Goal: Task Accomplishment & Management: Complete application form

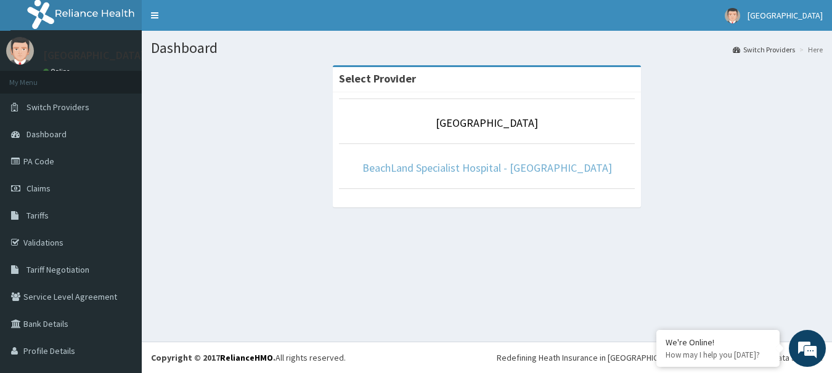
click at [453, 165] on link "BeachLand Specialist Hospital - [GEOGRAPHIC_DATA]" at bounding box center [487, 168] width 250 height 14
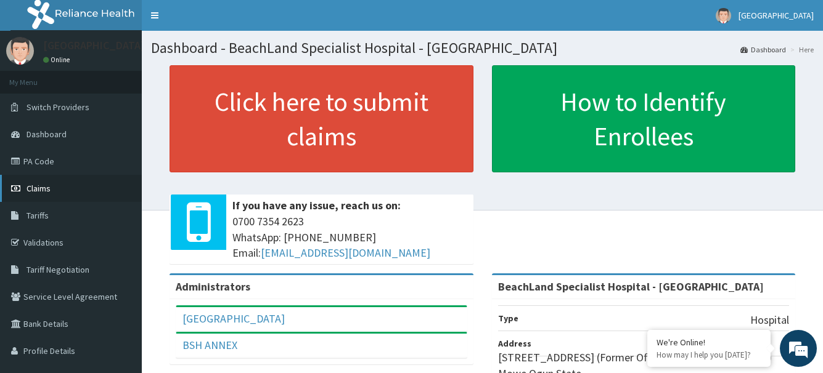
click at [45, 180] on link "Claims" at bounding box center [71, 188] width 142 height 27
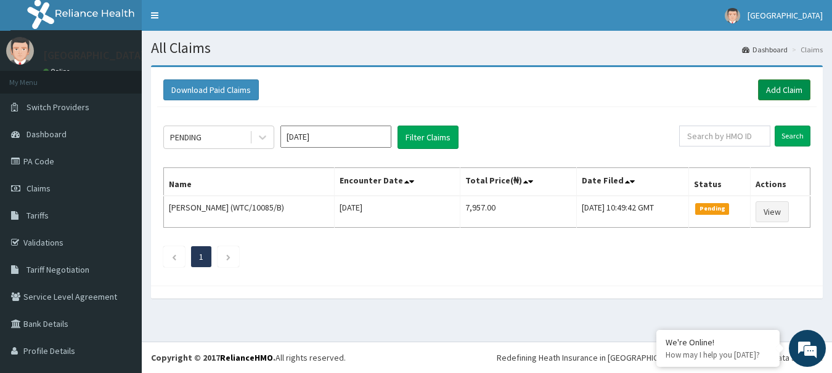
click at [768, 84] on link "Add Claim" at bounding box center [784, 89] width 52 height 21
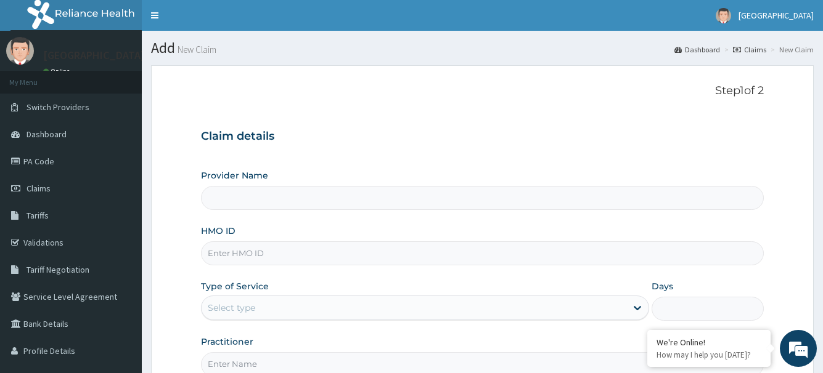
type input "BeachLand Specialist Hospital - Annex"
click at [282, 256] on input "HMO ID" at bounding box center [482, 254] width 562 height 24
paste input "08025438301-1"
click at [212, 252] on input "08025438301-1" at bounding box center [482, 254] width 562 height 24
type input "08025438301-1"
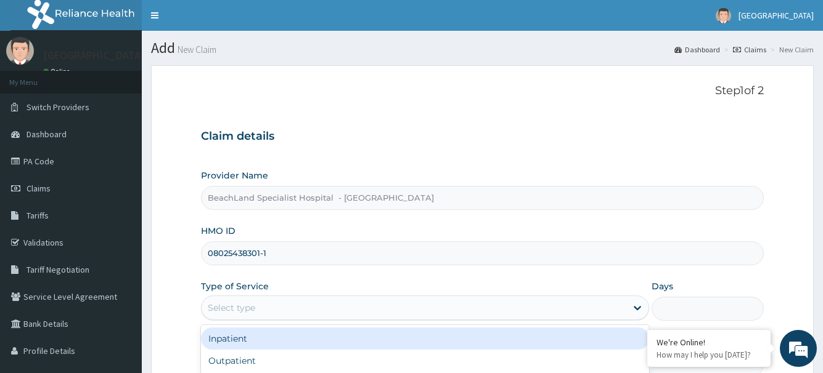
click at [264, 303] on div "Select type" at bounding box center [413, 308] width 424 height 20
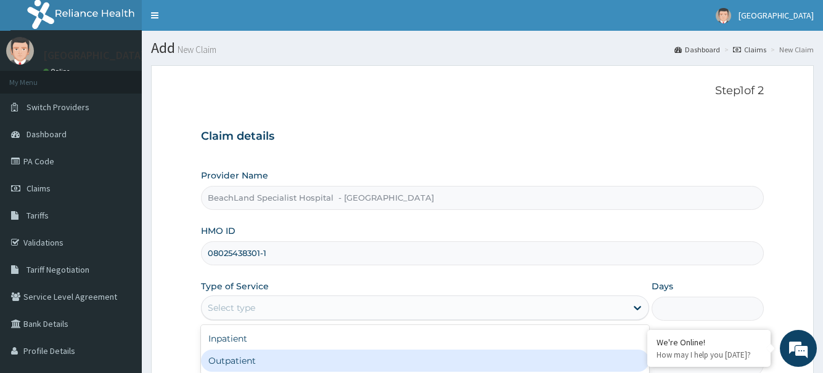
click at [257, 359] on div "Outpatient" at bounding box center [424, 361] width 447 height 22
type input "1"
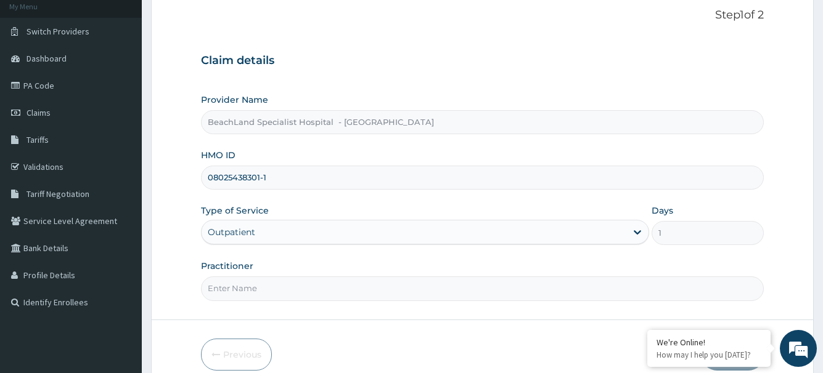
scroll to position [133, 0]
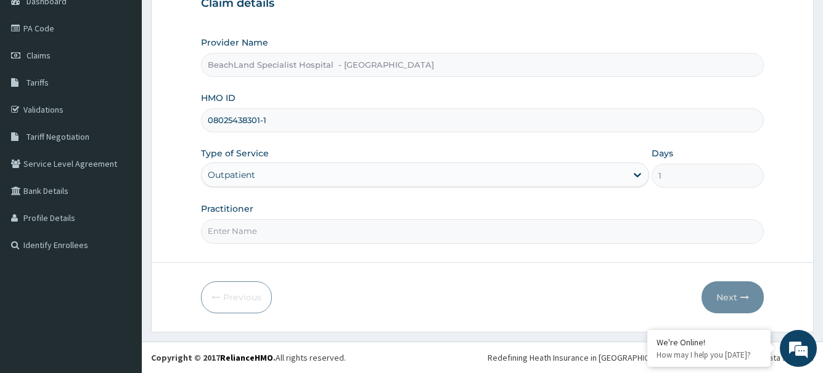
click at [242, 234] on input "Practitioner" at bounding box center [482, 231] width 562 height 24
type input "DR JEREMIAH"
click at [746, 288] on button "Next" at bounding box center [732, 298] width 62 height 32
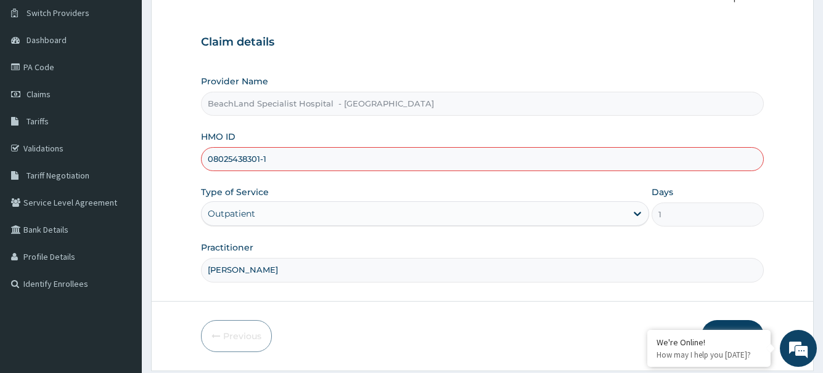
scroll to position [10, 0]
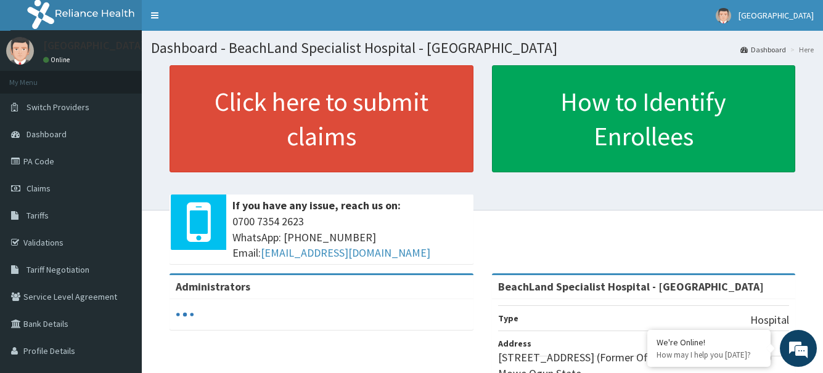
click at [64, 189] on link "Claims" at bounding box center [71, 188] width 142 height 27
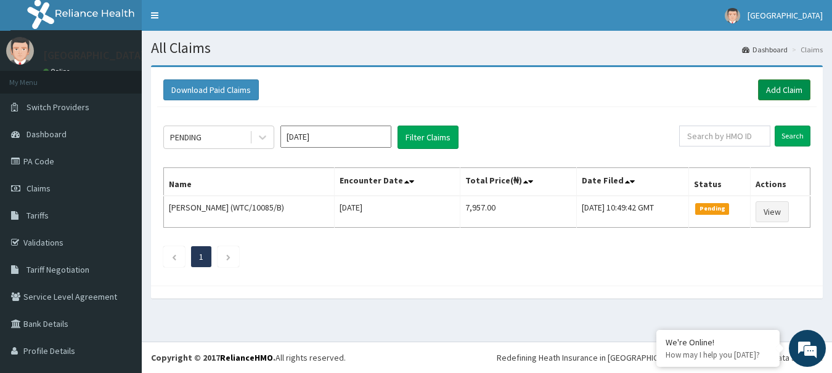
click at [768, 87] on link "Add Claim" at bounding box center [784, 89] width 52 height 21
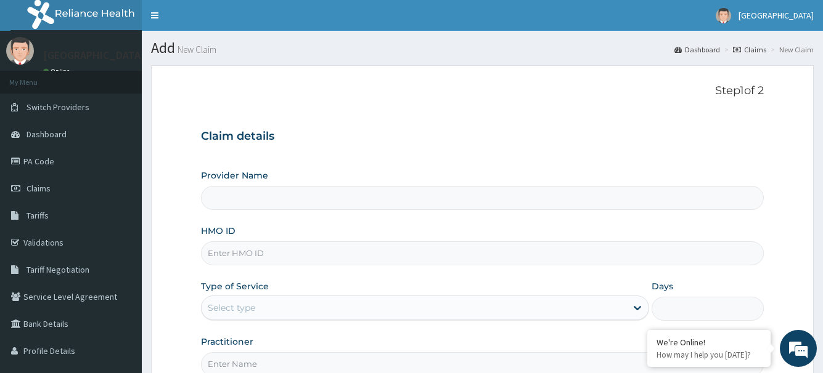
type input "BeachLand Specialist Hospital - Annex"
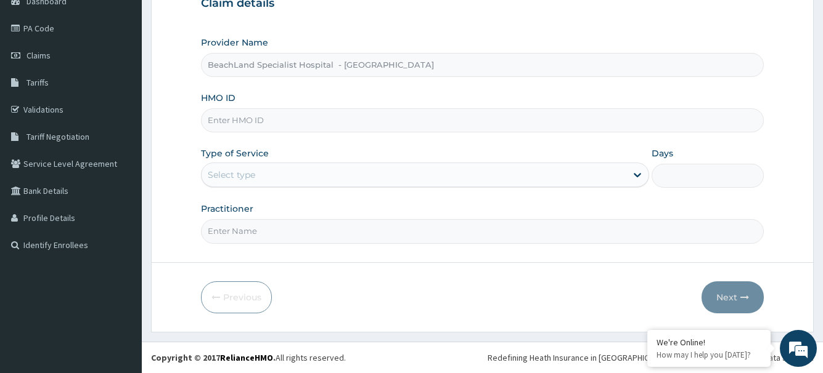
click at [230, 119] on input "HMO ID" at bounding box center [482, 120] width 562 height 24
paste input "WFE/10018/E"
click at [214, 120] on input "WFE/10018/E" at bounding box center [482, 120] width 562 height 24
type input "WFE/10018/E"
click at [226, 172] on div "Select type" at bounding box center [231, 175] width 47 height 12
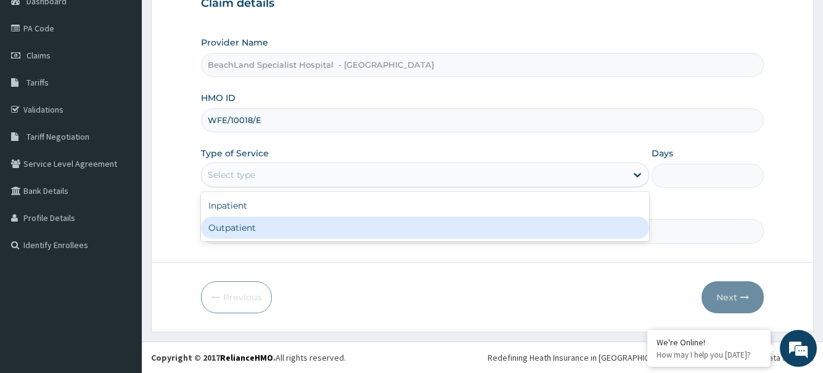
click at [243, 232] on div "Outpatient" at bounding box center [424, 228] width 447 height 22
type input "1"
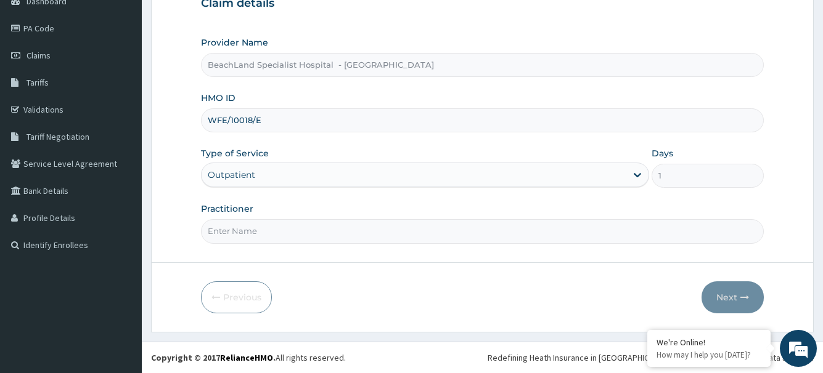
click at [252, 232] on input "Practitioner" at bounding box center [482, 231] width 562 height 24
type input "DR JEREMIAH"
click at [720, 295] on button "Next" at bounding box center [732, 298] width 62 height 32
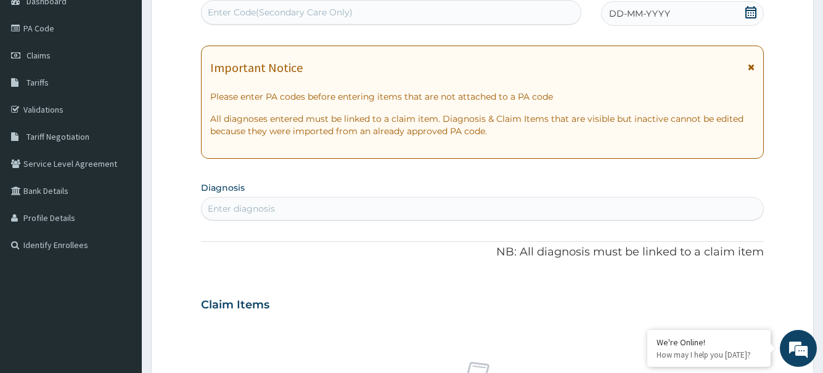
click at [267, 7] on div "Enter Code(Secondary Care Only)" at bounding box center [280, 12] width 145 height 12
paste input "PA/566A7F"
type input "PA/566A7F"
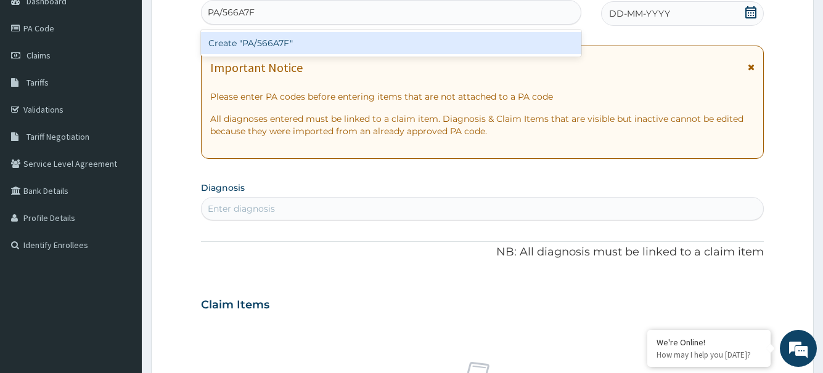
click at [262, 49] on div "Create "PA/566A7F"" at bounding box center [391, 43] width 380 height 22
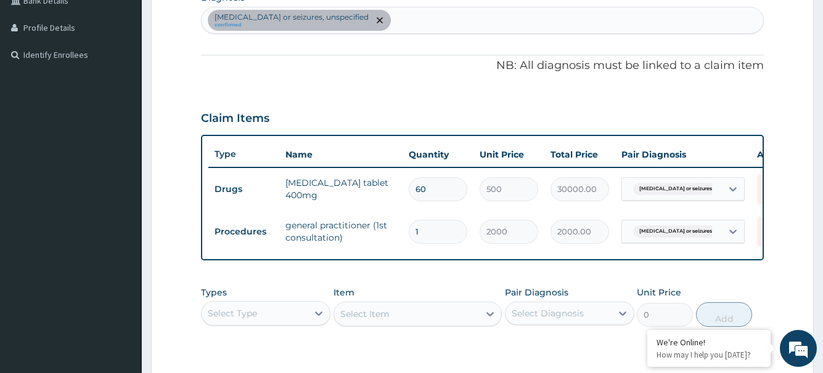
scroll to position [508, 0]
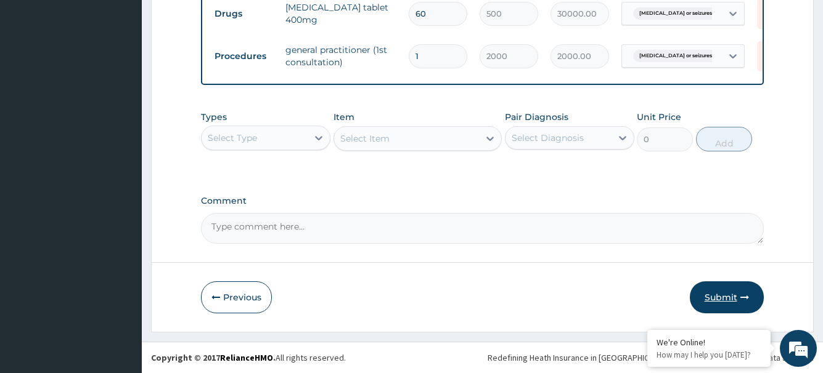
click at [720, 298] on button "Submit" at bounding box center [726, 298] width 74 height 32
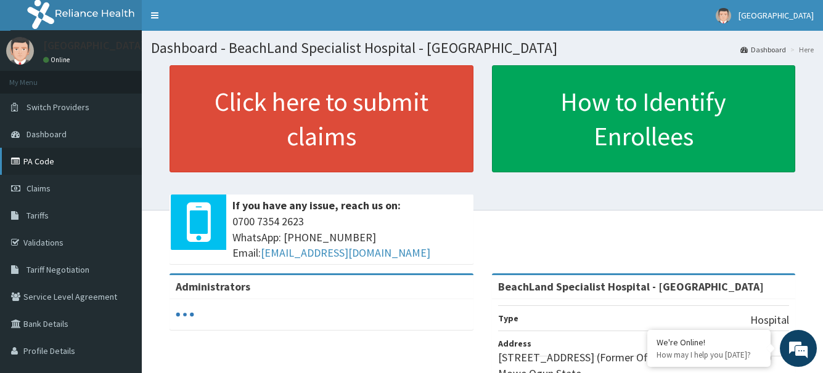
click at [57, 158] on link "PA Code" at bounding box center [71, 161] width 142 height 27
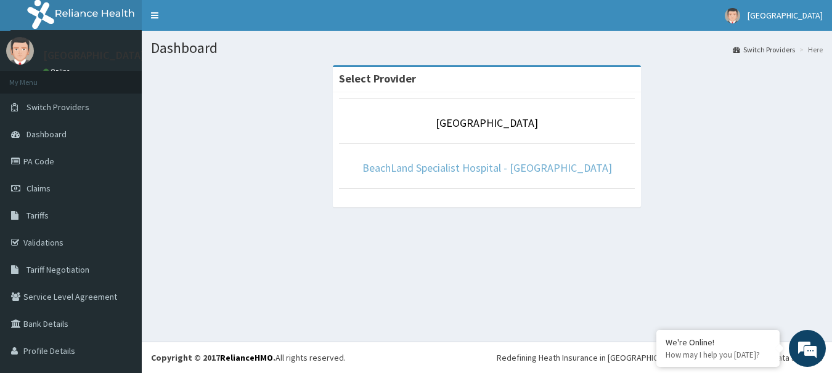
click at [506, 166] on link "BeachLand Specialist Hospital - [GEOGRAPHIC_DATA]" at bounding box center [487, 168] width 250 height 14
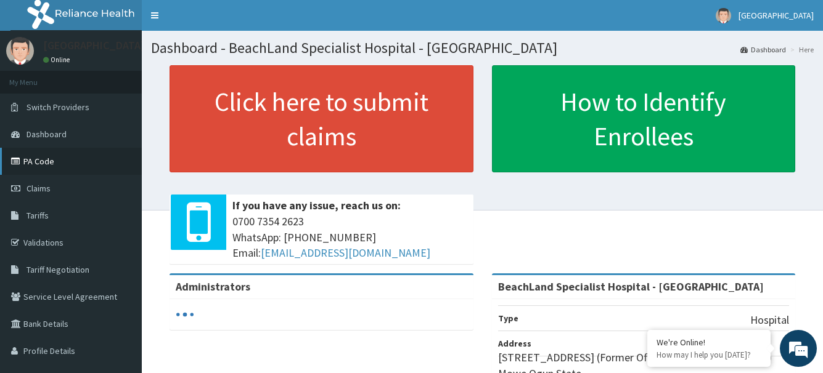
click at [61, 160] on link "PA Code" at bounding box center [71, 161] width 142 height 27
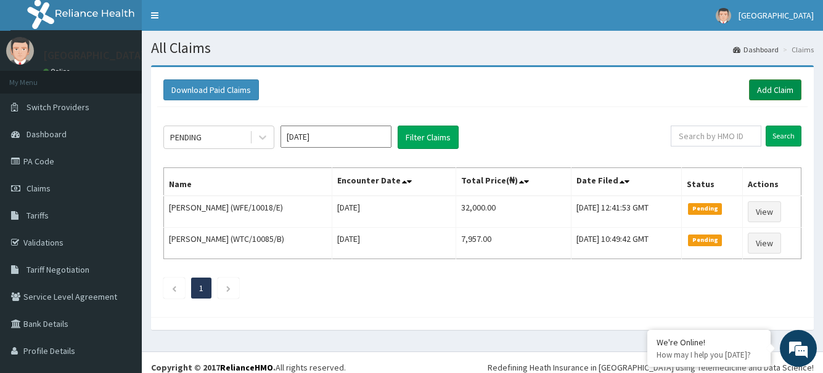
click at [766, 86] on link "Add Claim" at bounding box center [775, 89] width 52 height 21
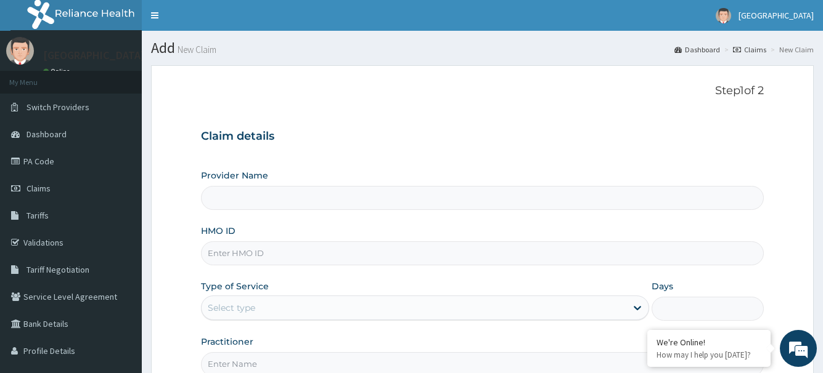
type input "BeachLand Specialist Hospital - [GEOGRAPHIC_DATA]"
click at [295, 256] on input "HMO ID" at bounding box center [482, 254] width 562 height 24
paste input "24144632/3"
click at [211, 251] on input "24144632/3" at bounding box center [482, 254] width 562 height 24
type input "24144632/3"
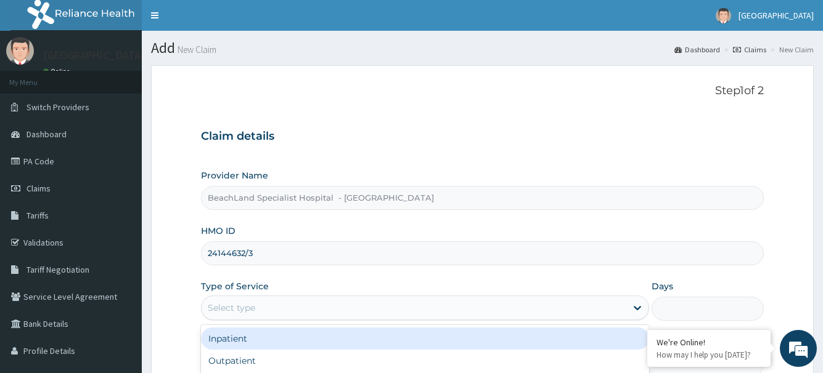
click at [235, 301] on div "Select type" at bounding box center [413, 308] width 424 height 20
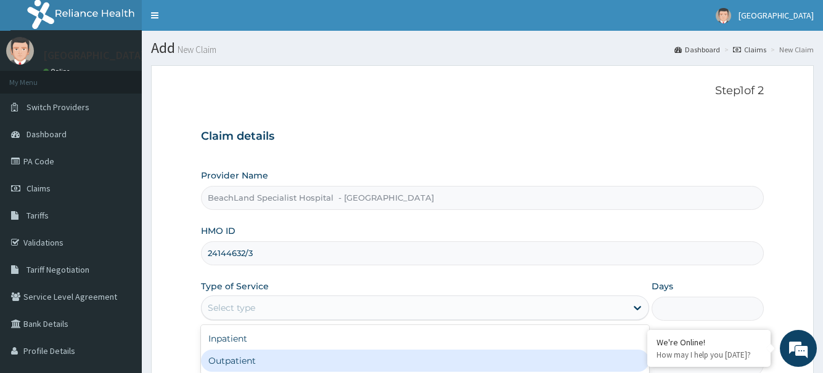
click at [209, 356] on div "Outpatient" at bounding box center [424, 361] width 447 height 22
type input "1"
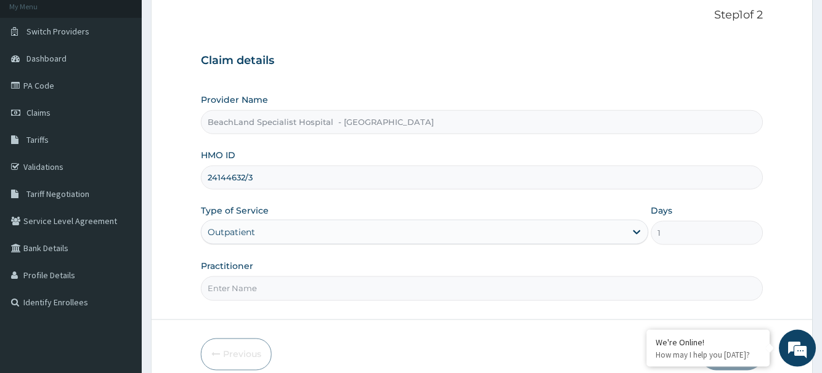
scroll to position [123, 0]
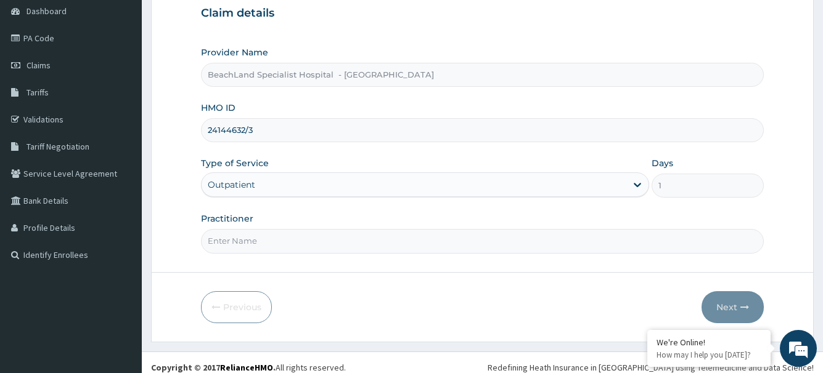
click at [245, 243] on input "Practitioner" at bounding box center [482, 241] width 562 height 24
type input "[PERSON_NAME]"
click at [738, 310] on button "Next" at bounding box center [732, 307] width 62 height 32
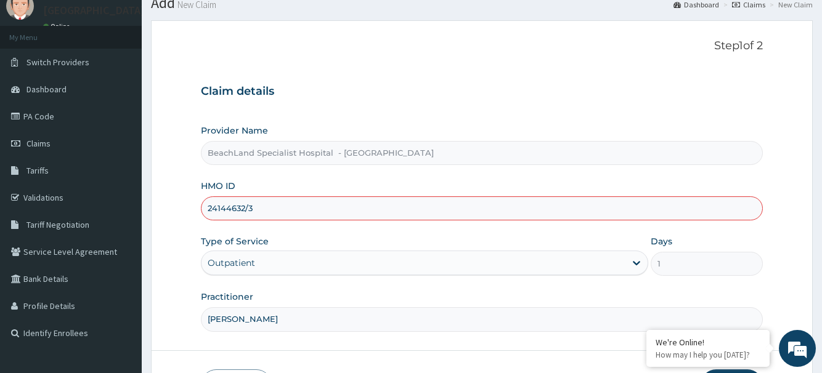
scroll to position [0, 0]
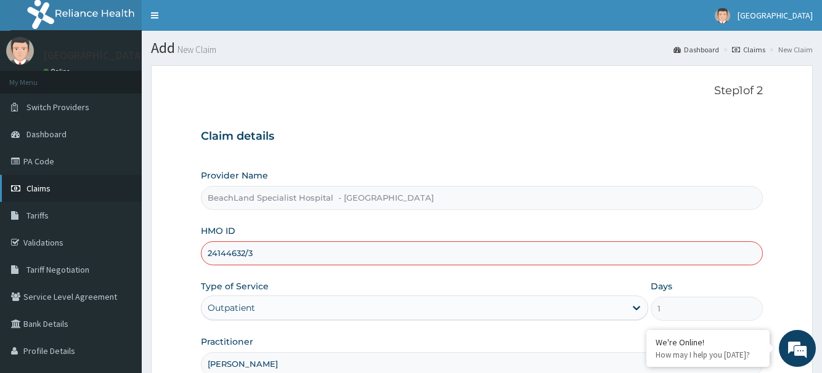
click at [41, 185] on span "Claims" at bounding box center [38, 188] width 24 height 11
click at [46, 183] on span "Claims" at bounding box center [38, 188] width 24 height 11
